Goal: Task Accomplishment & Management: Use online tool/utility

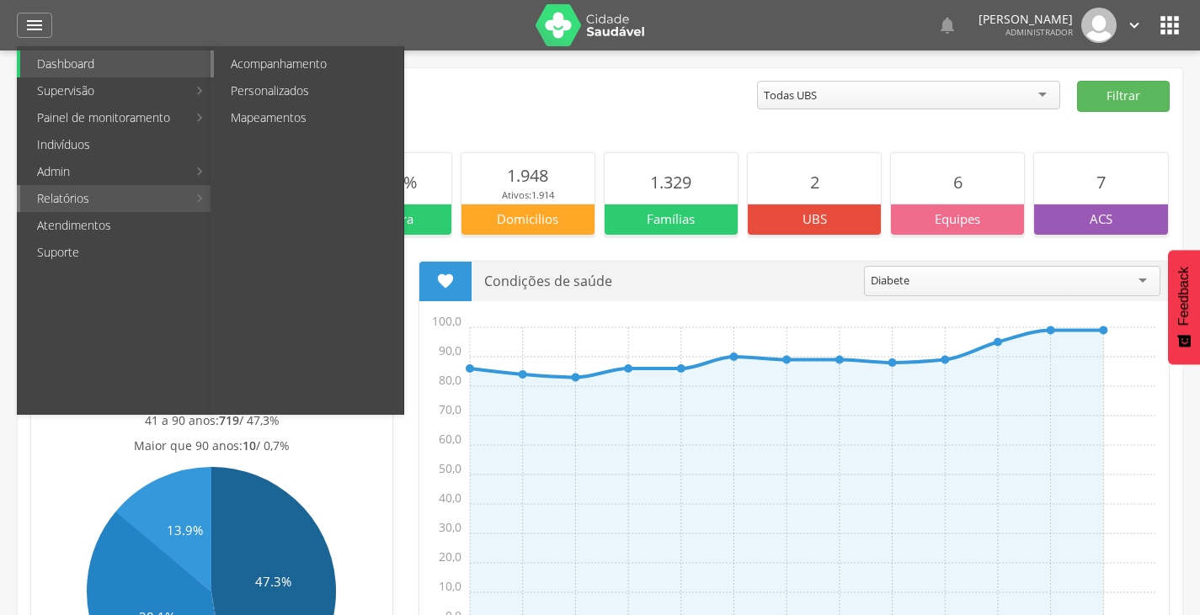
click at [248, 73] on link "Acompanhamento" at bounding box center [308, 64] width 189 height 27
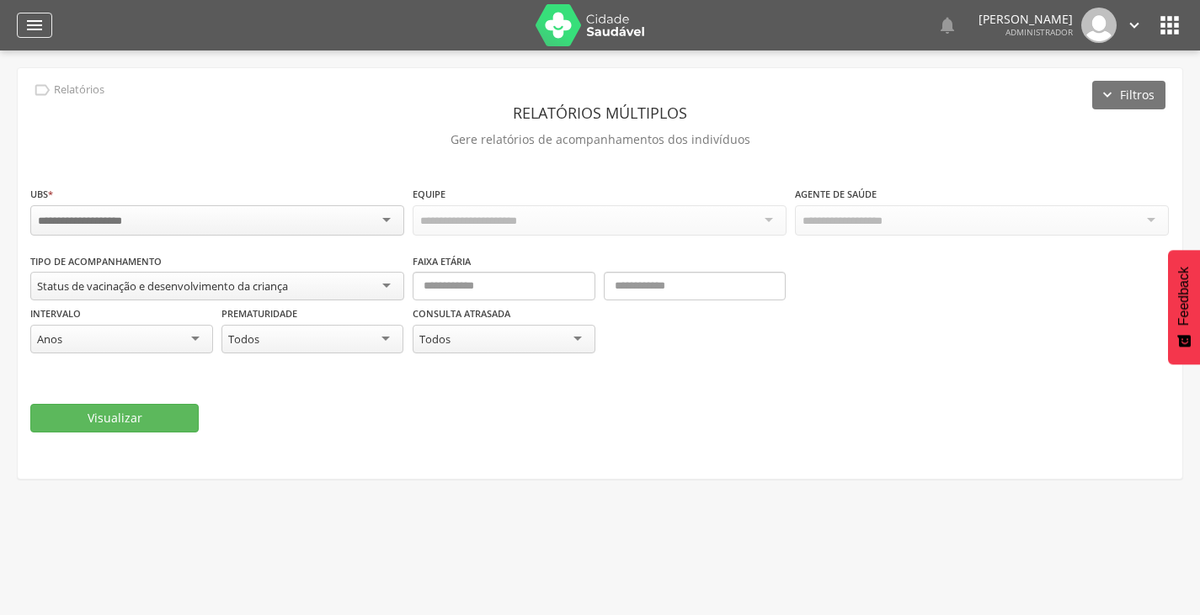
click at [29, 19] on icon "" at bounding box center [34, 25] width 20 height 20
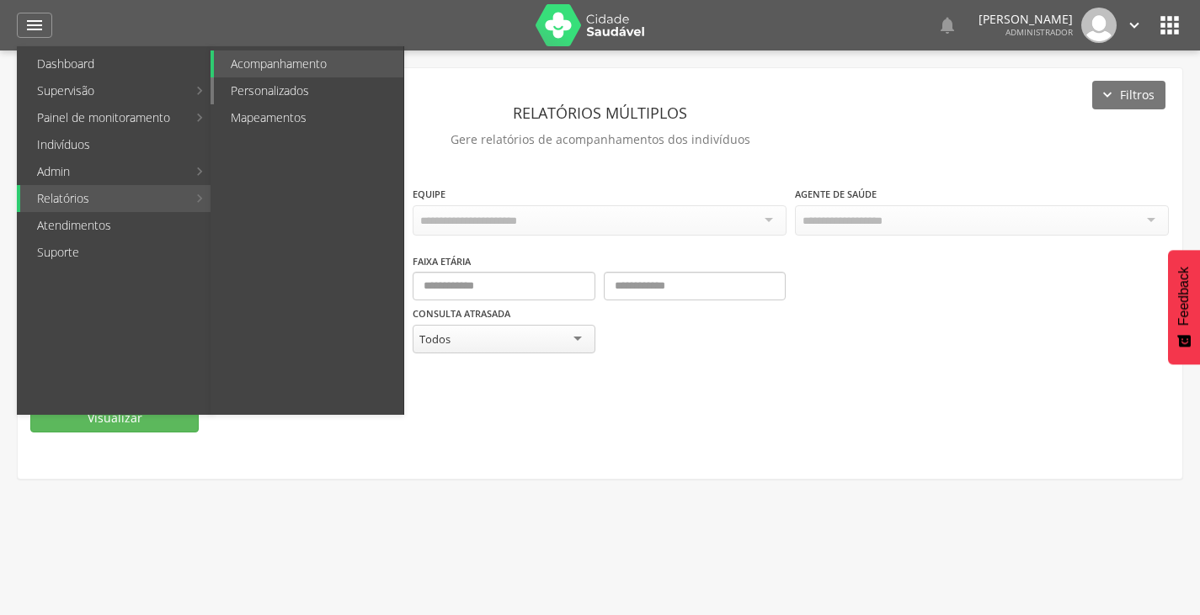
click at [285, 93] on link "Personalizados" at bounding box center [308, 90] width 189 height 27
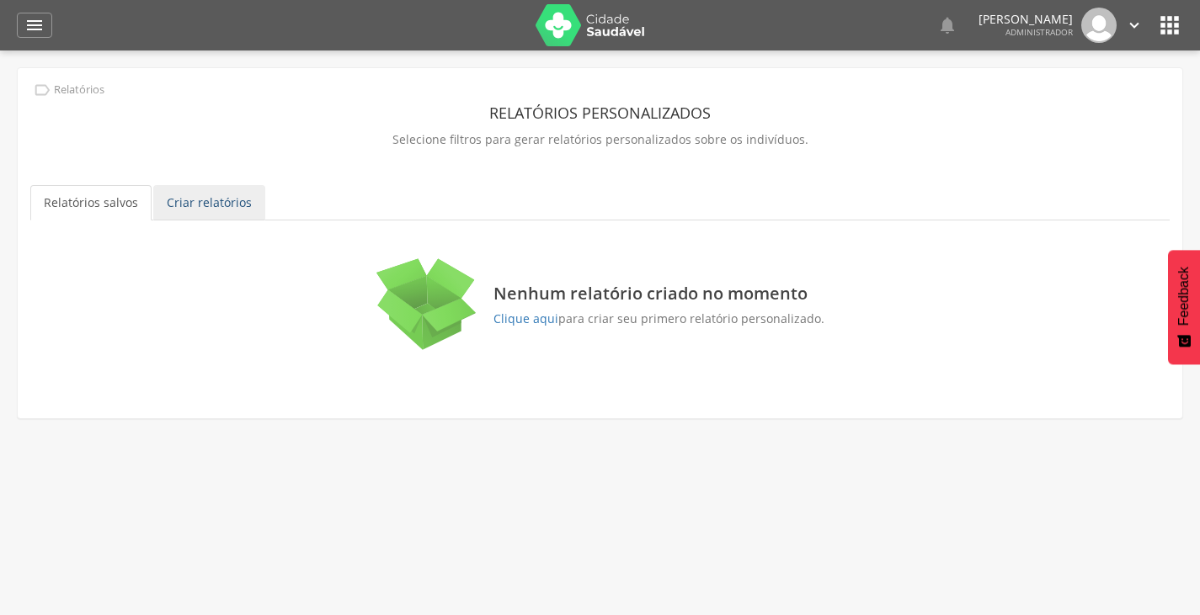
click at [211, 208] on link "Criar relatórios" at bounding box center [209, 202] width 112 height 35
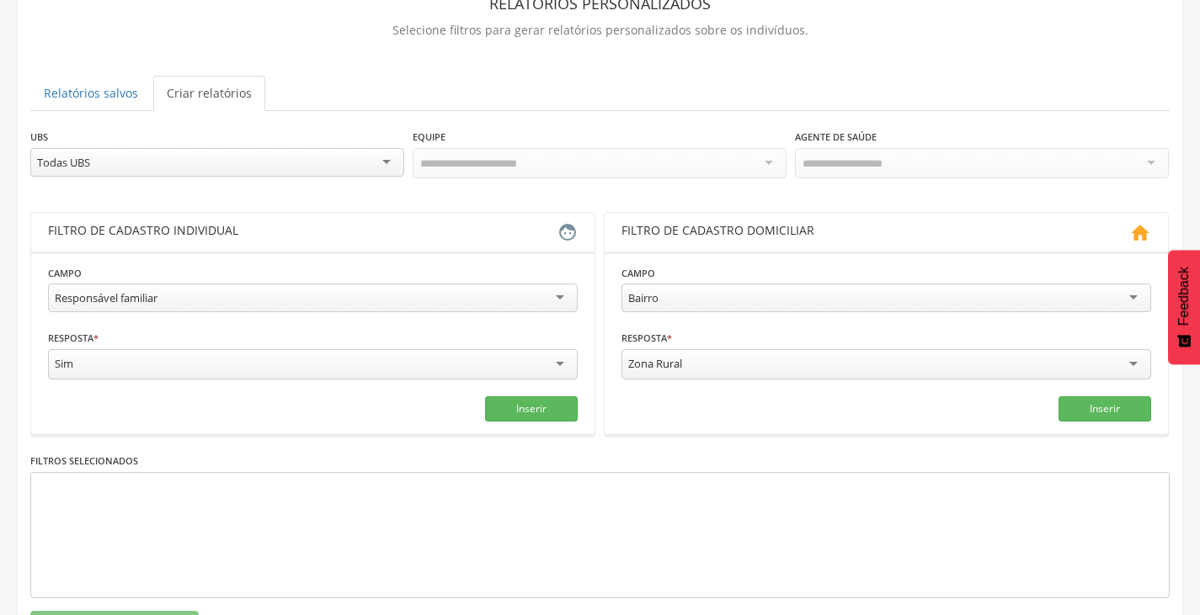
scroll to position [110, 0]
click at [259, 179] on div "UBS ********* Todas UBS Todas UBS ESF [PERSON_NAME] ESF Ubiragival Nunes Meneze…" at bounding box center [217, 154] width 374 height 55
click at [250, 163] on div "Todas UBS" at bounding box center [217, 161] width 374 height 29
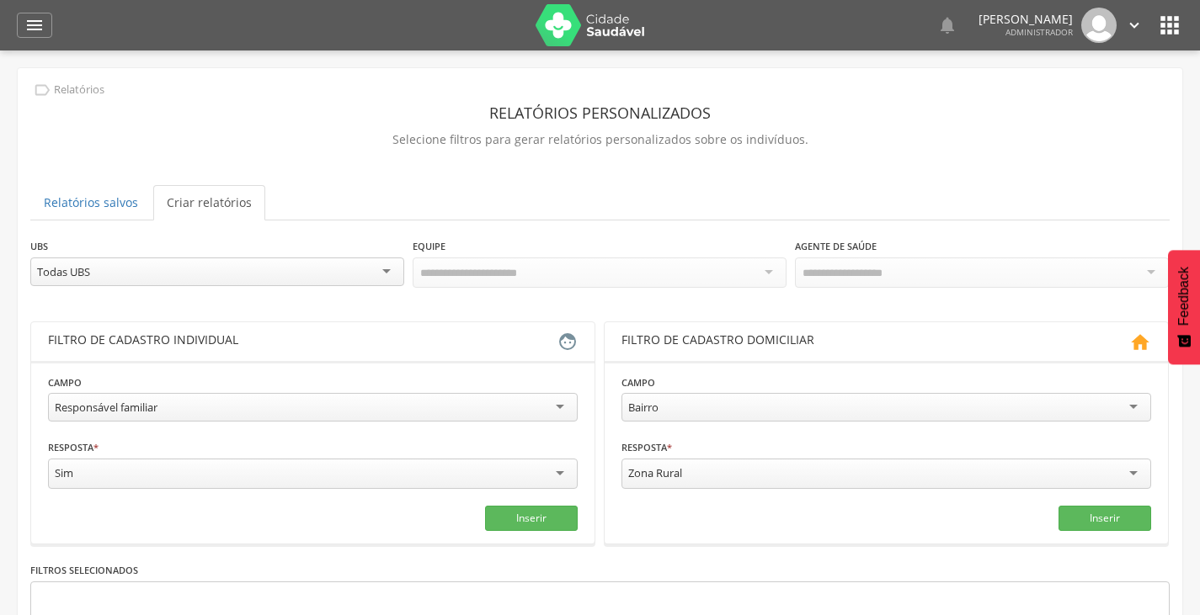
click at [1158, 32] on icon "" at bounding box center [1169, 25] width 27 height 27
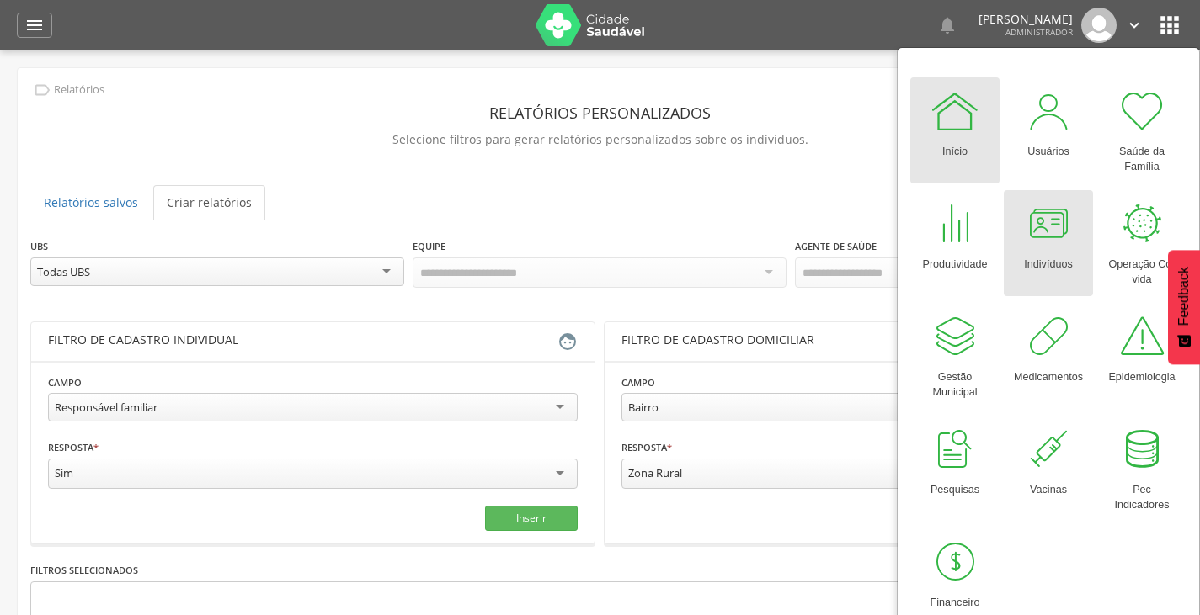
click at [1055, 242] on div at bounding box center [1048, 224] width 51 height 51
